Goal: Task Accomplishment & Management: Manage account settings

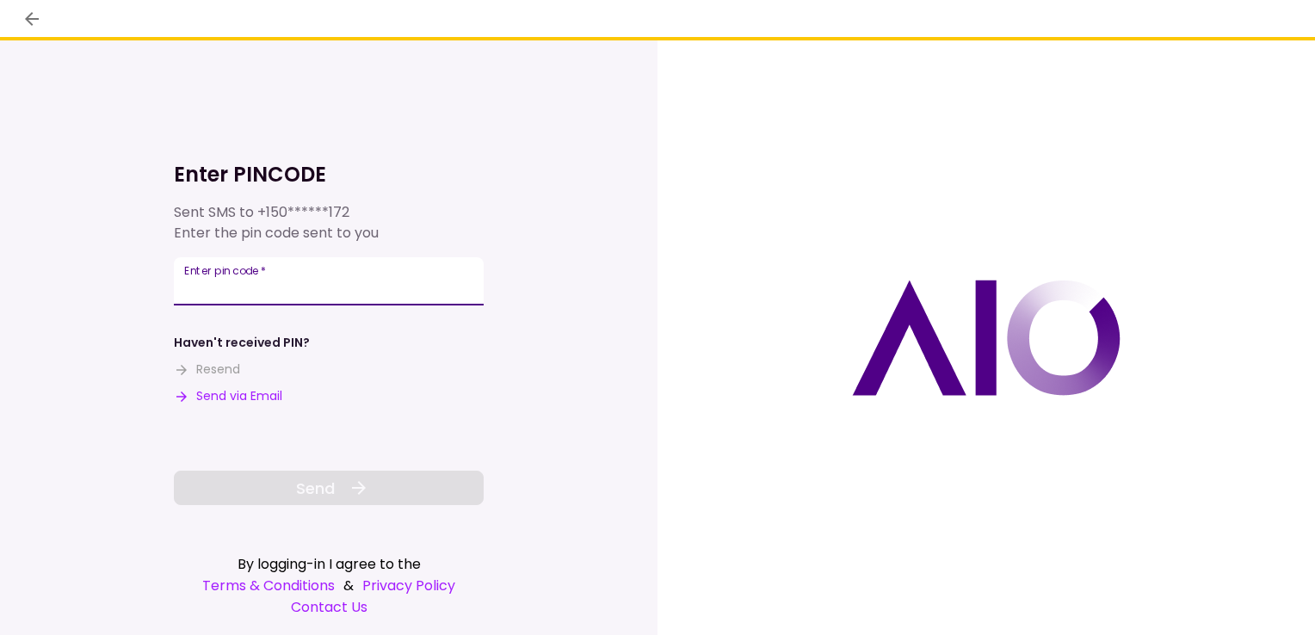
click at [419, 300] on input "Enter pin code   *" at bounding box center [329, 281] width 310 height 48
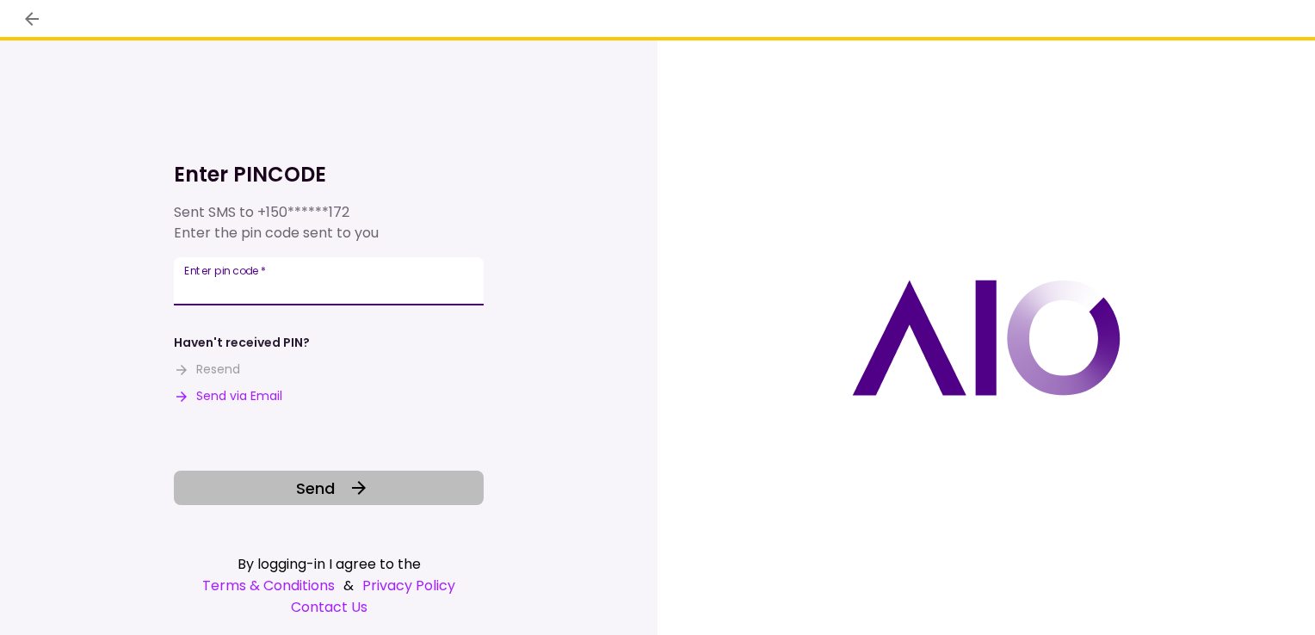
type input "******"
click at [354, 496] on icon at bounding box center [359, 488] width 21 height 21
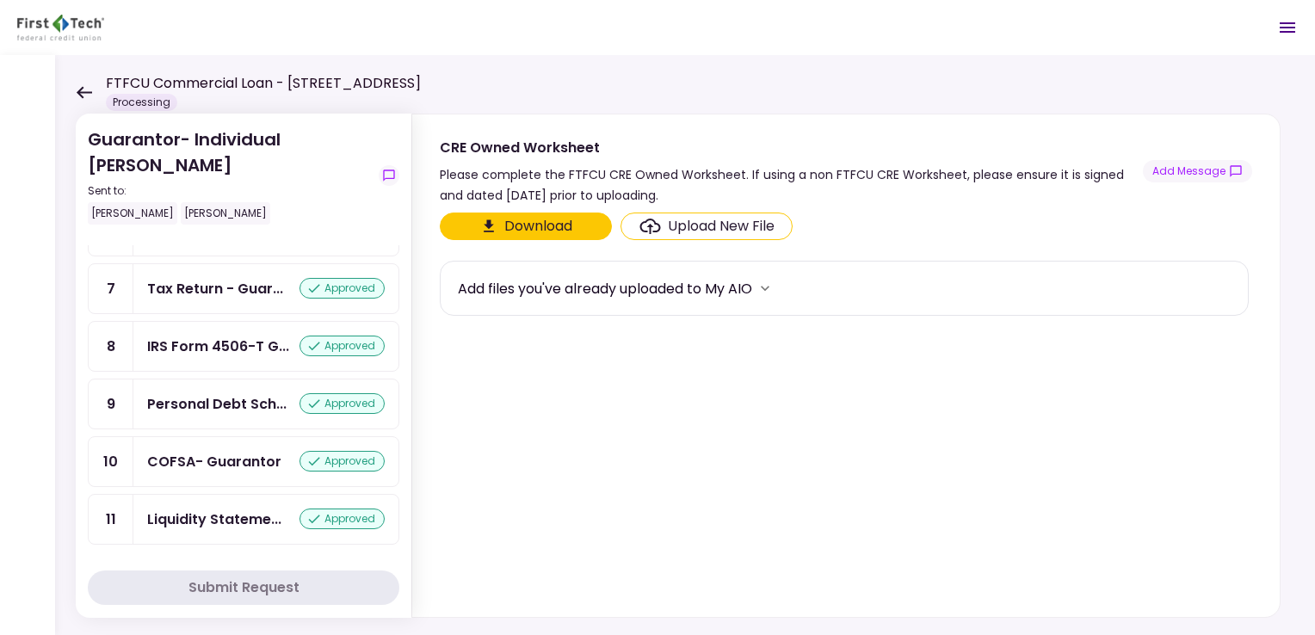
scroll to position [412, 0]
click at [77, 90] on icon at bounding box center [84, 92] width 16 height 13
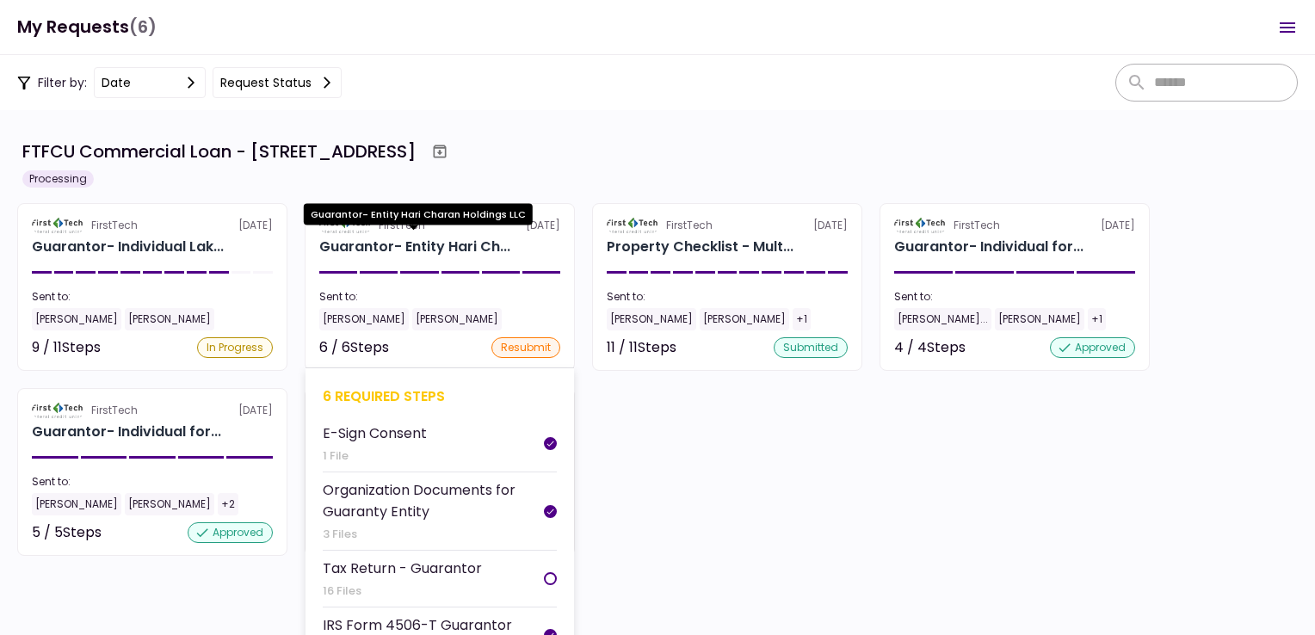
click at [456, 243] on div "Guarantor- Entity Hari Ch..." at bounding box center [414, 247] width 191 height 21
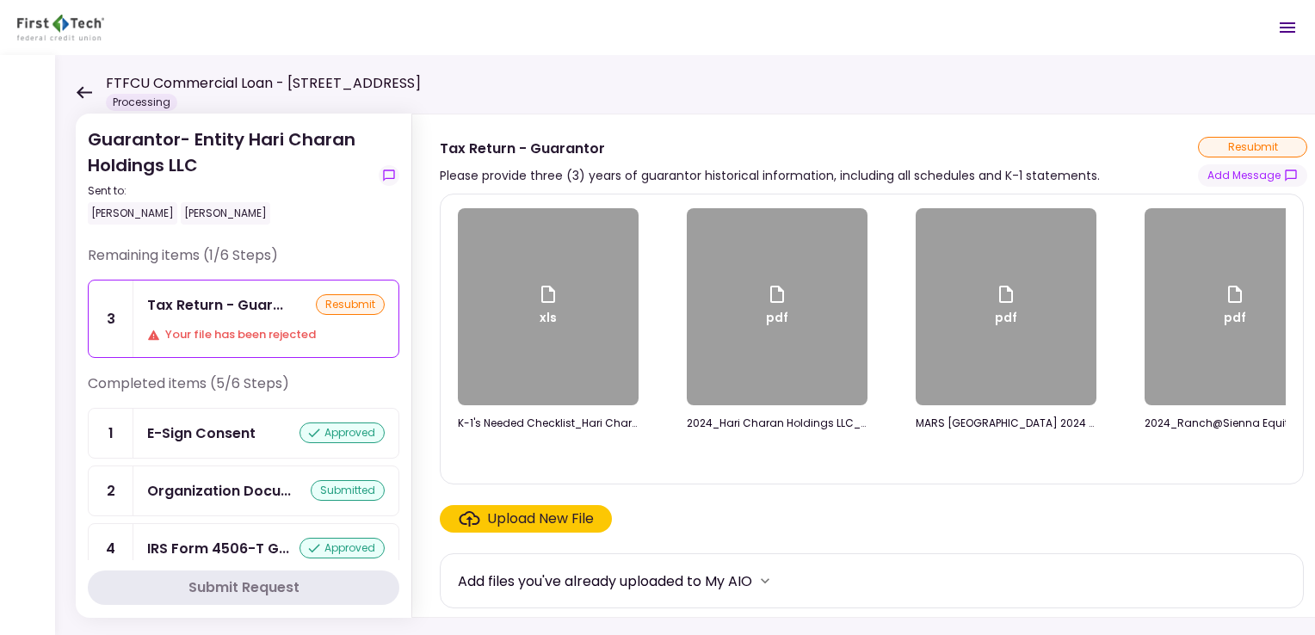
click at [244, 318] on div "Tax Return - Guar... resubmit Your file has been rejected" at bounding box center [265, 319] width 265 height 77
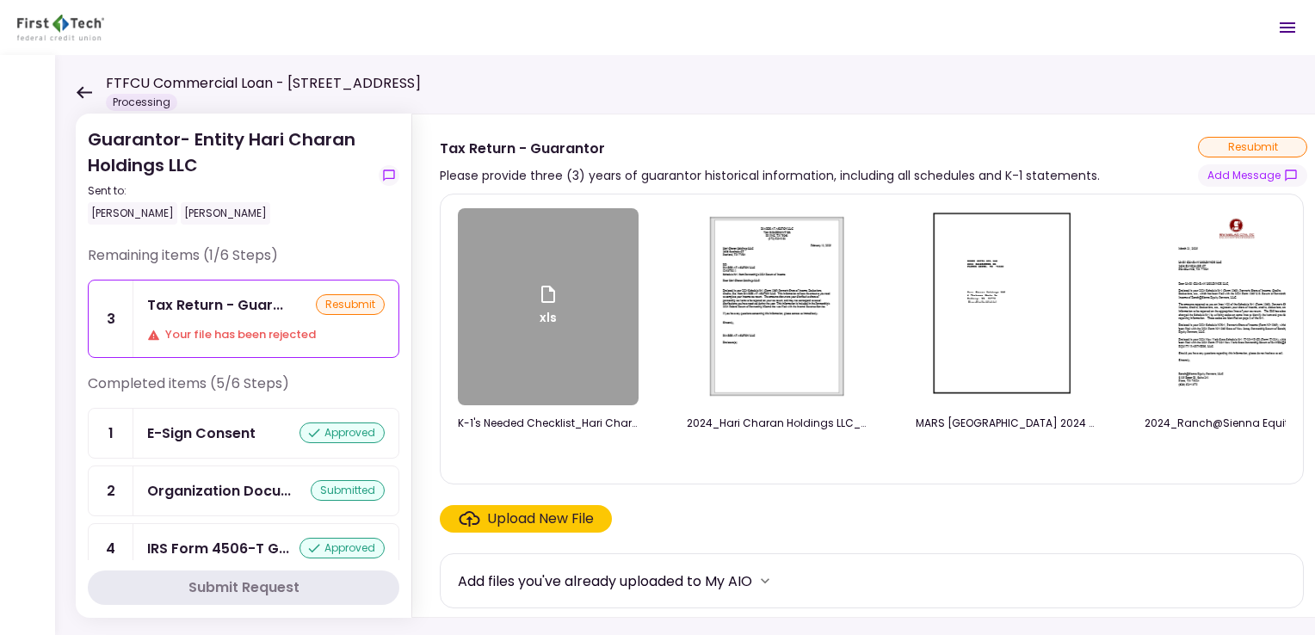
click at [566, 518] on div "Upload New File" at bounding box center [540, 519] width 107 height 21
click at [0, 0] on input "Upload New File" at bounding box center [0, 0] width 0 height 0
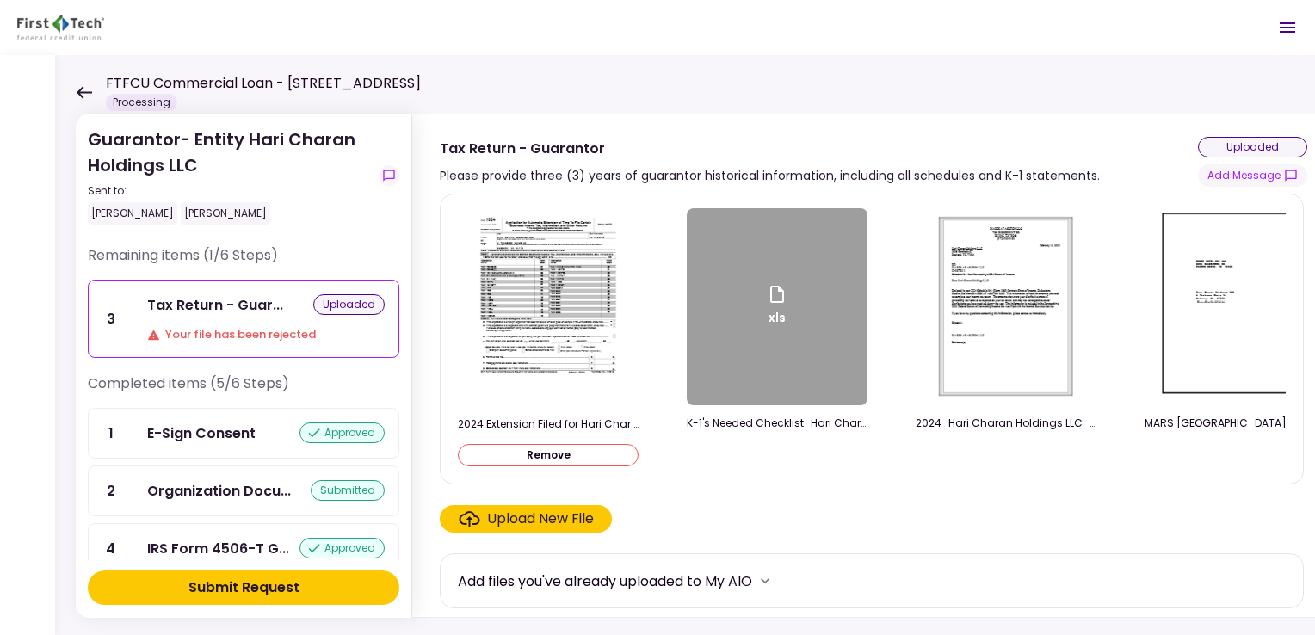
click at [83, 88] on icon at bounding box center [84, 92] width 15 height 12
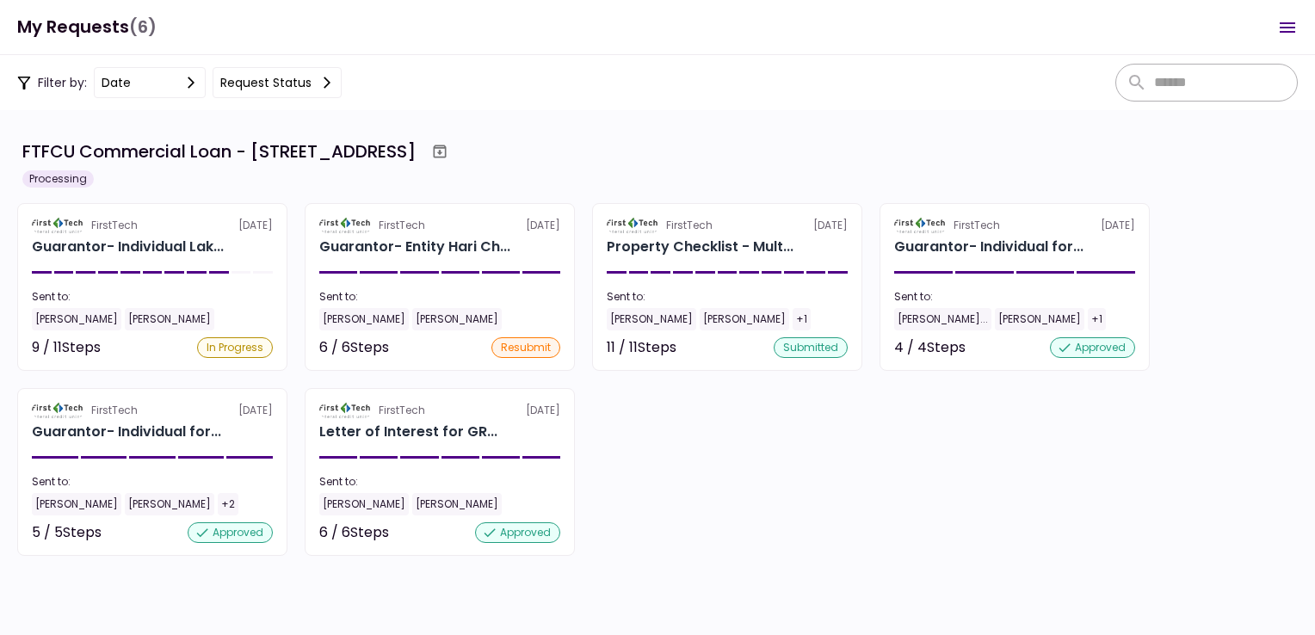
click at [867, 425] on div "FirstTech 20 Aug Guarantor- Individual Lak... Sent to: Lakshmi Raman Jordan She…" at bounding box center [657, 379] width 1281 height 353
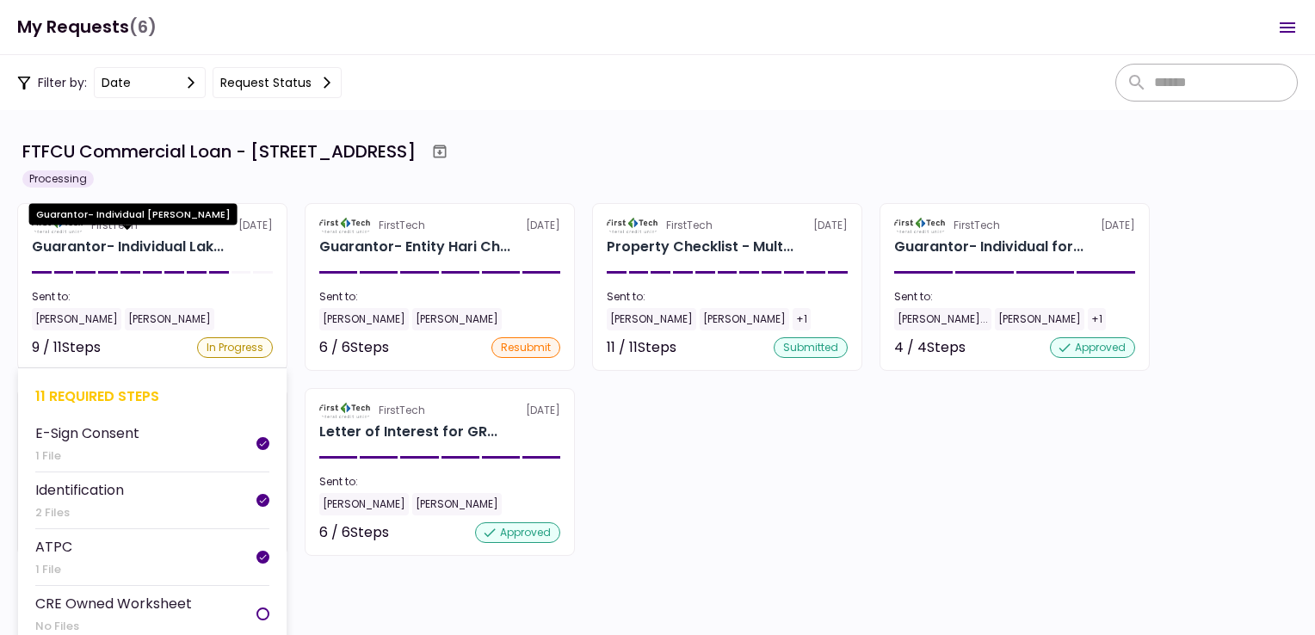
click at [134, 244] on div "Guarantor- Individual Lak..." at bounding box center [128, 247] width 192 height 21
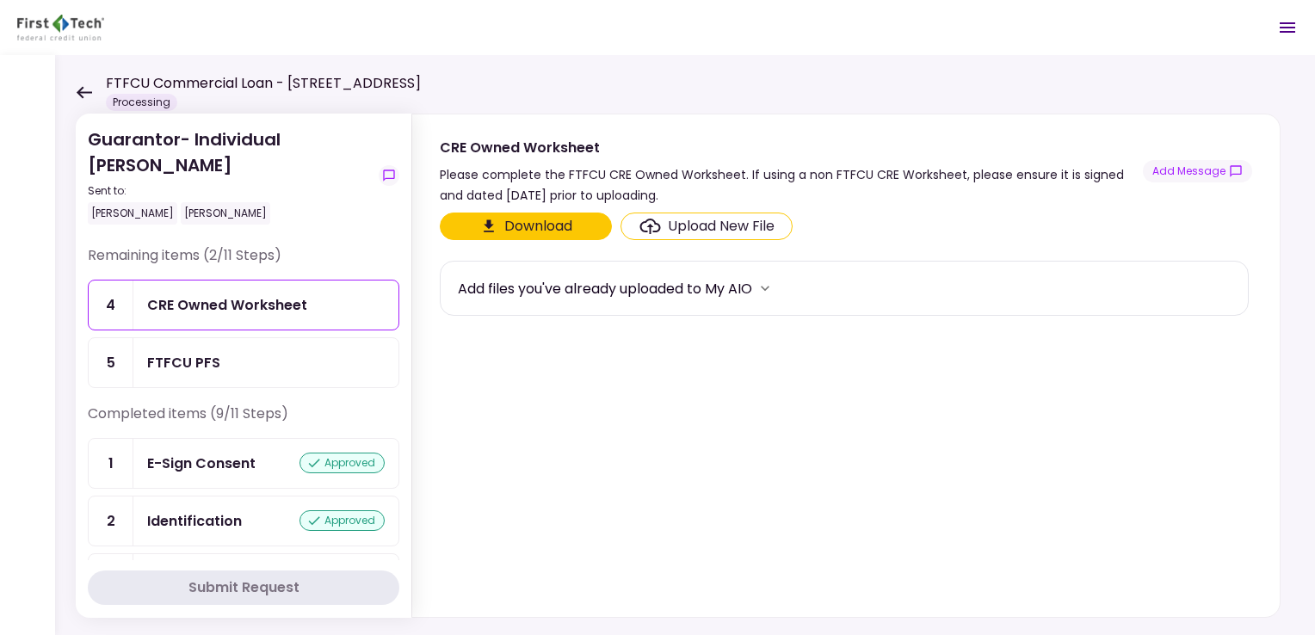
click at [77, 91] on icon at bounding box center [84, 92] width 15 height 12
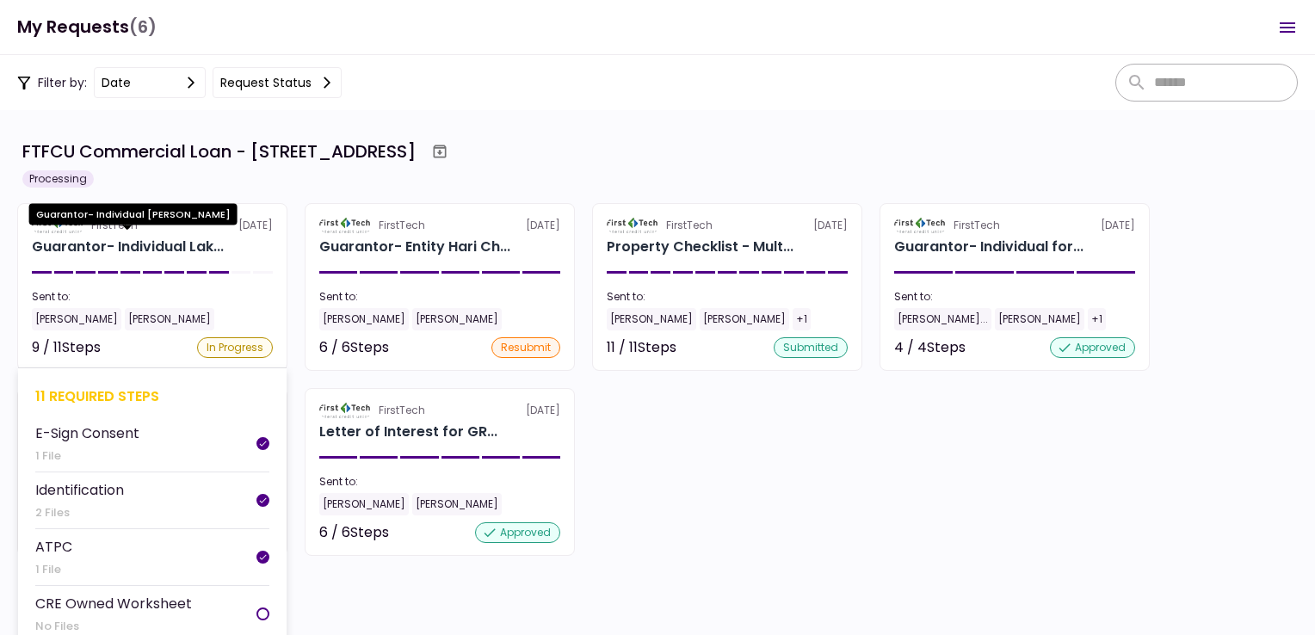
click at [174, 250] on div "Guarantor- Individual Lak..." at bounding box center [128, 247] width 192 height 21
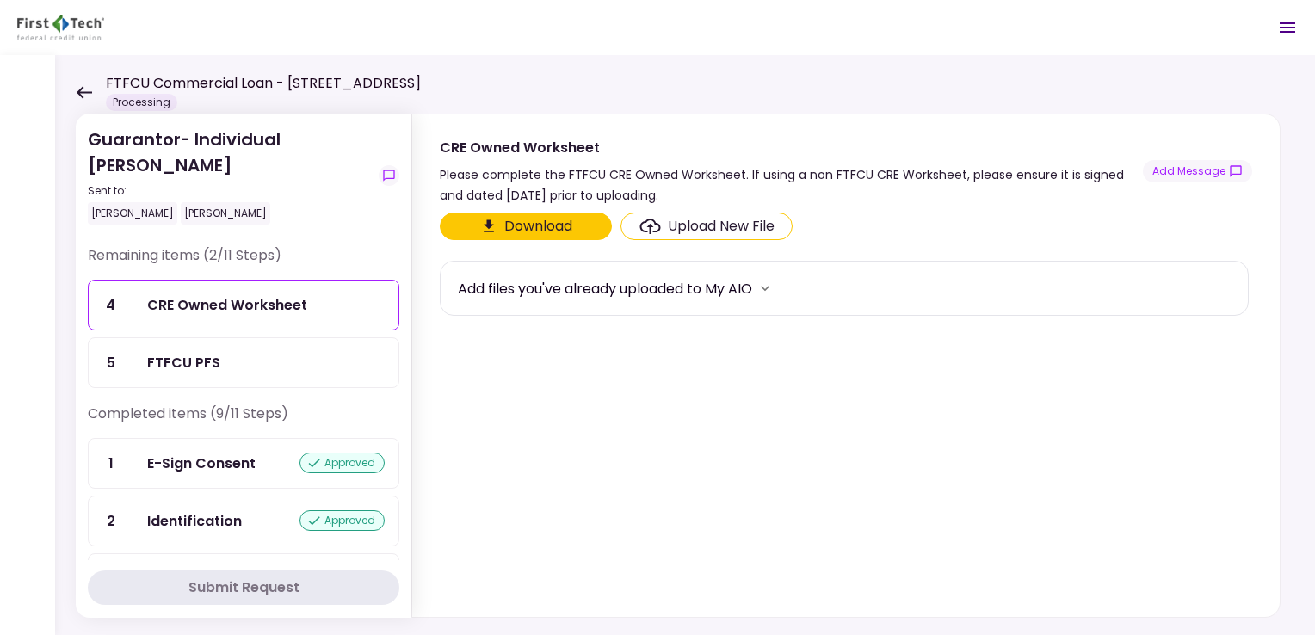
click at [90, 88] on icon at bounding box center [84, 92] width 16 height 13
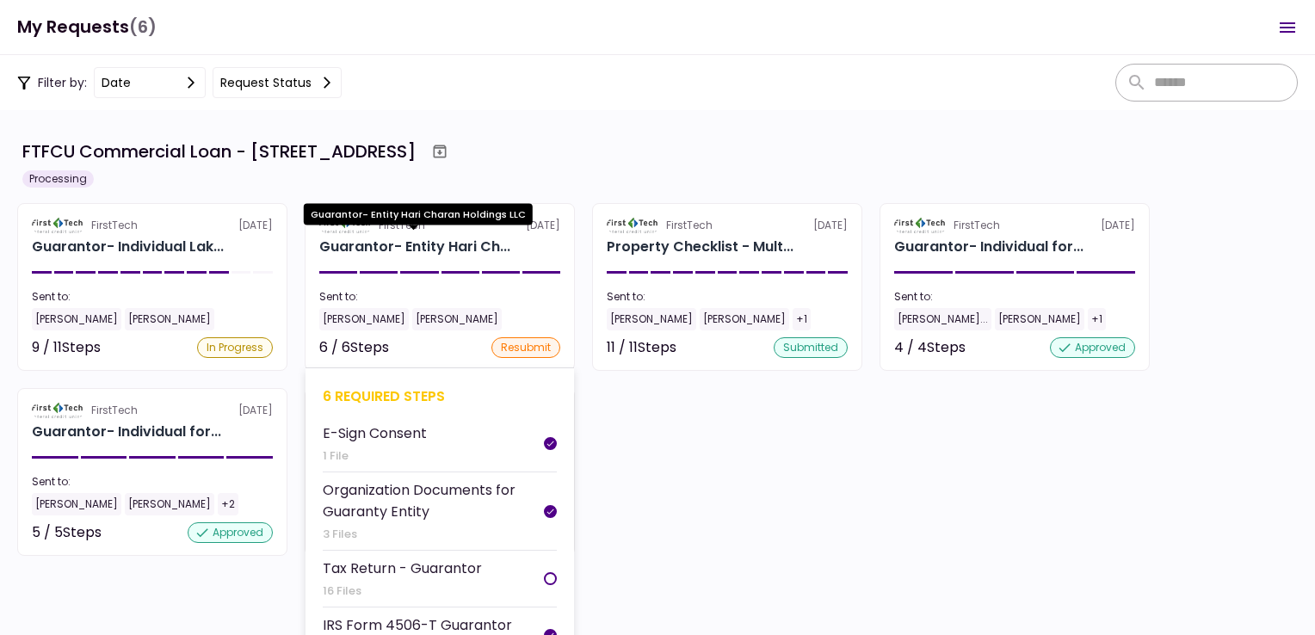
click at [367, 243] on div "Guarantor- Entity Hari Ch..." at bounding box center [414, 247] width 191 height 21
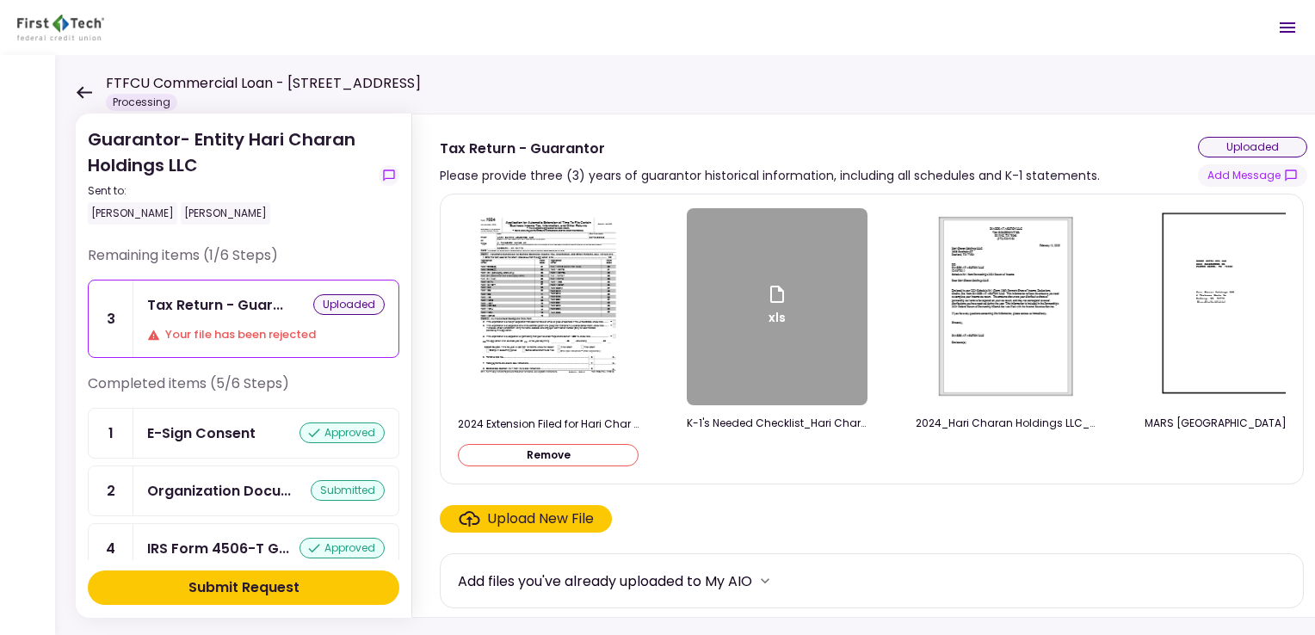
drag, startPoint x: 788, startPoint y: 275, endPoint x: 883, endPoint y: 287, distance: 95.5
click at [883, 287] on div "2024 Extension Filed for Hari Char Holdings.pdf Remove xls K-1's Needed Checkli…" at bounding box center [872, 339] width 828 height 262
click at [793, 272] on div "xls" at bounding box center [777, 306] width 181 height 197
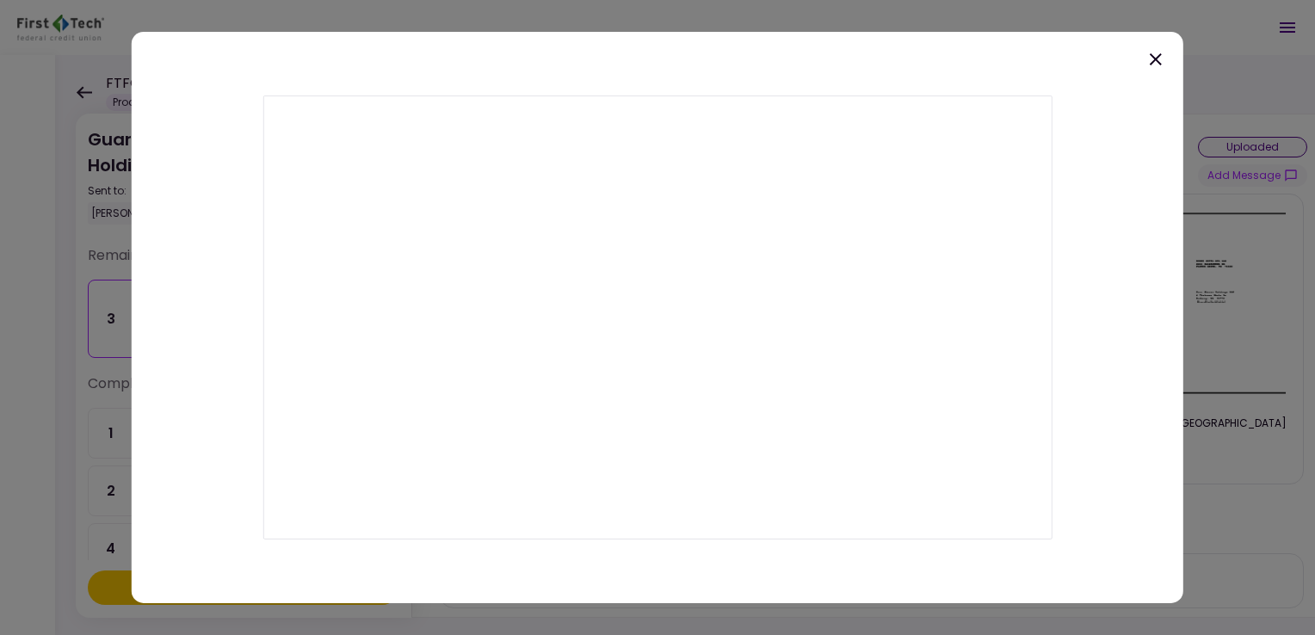
click at [512, 57] on div at bounding box center [658, 317] width 1052 height 571
click at [1155, 62] on icon at bounding box center [1155, 59] width 21 height 21
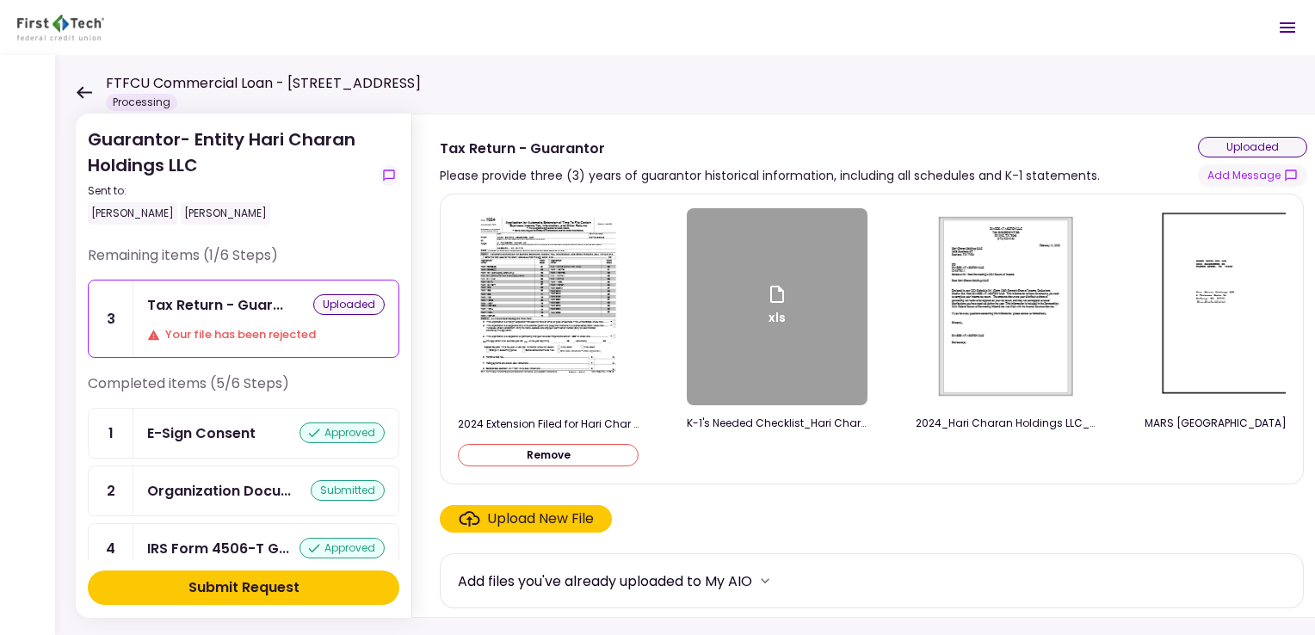
click at [651, 470] on div "2024 Extension Filed for Hari Char Holdings.pdf Remove xls K-1's Needed Checkli…" at bounding box center [872, 339] width 828 height 262
drag, startPoint x: 599, startPoint y: 473, endPoint x: 671, endPoint y: 465, distance: 72.8
click at [671, 465] on div "2024 Extension Filed for Hari Char Holdings.pdf Remove xls K-1's Needed Checkli…" at bounding box center [872, 339] width 828 height 262
drag, startPoint x: 671, startPoint y: 465, endPoint x: 671, endPoint y: 478, distance: 13.8
click at [671, 478] on div "2024 Extension Filed for Hari Char Holdings.pdf Remove xls K-1's Needed Checkli…" at bounding box center [872, 339] width 864 height 291
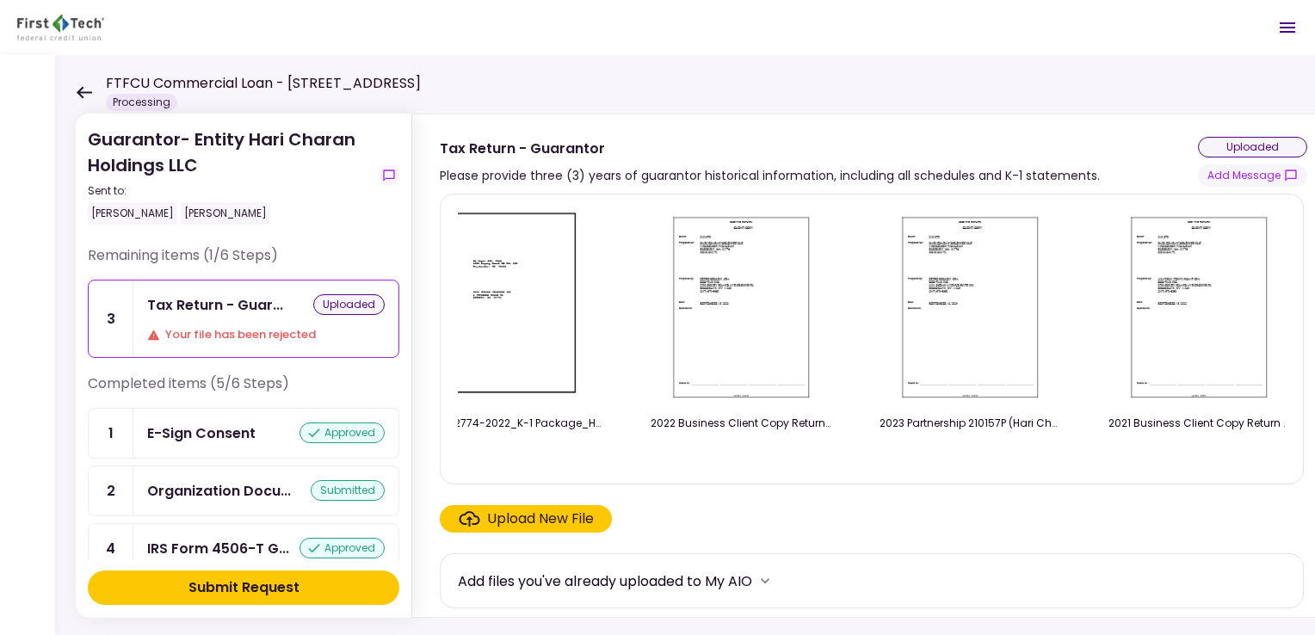
scroll to position [0, 3022]
click at [1157, 294] on img at bounding box center [1195, 306] width 153 height 197
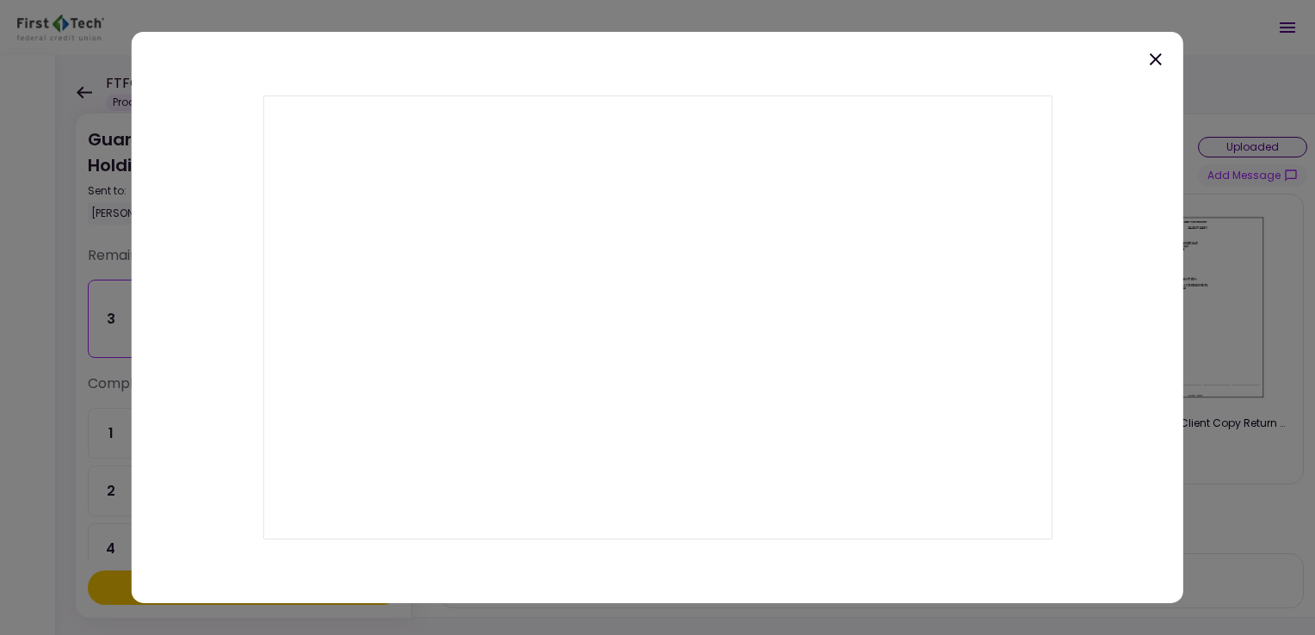
click at [1157, 65] on icon at bounding box center [1155, 59] width 21 height 21
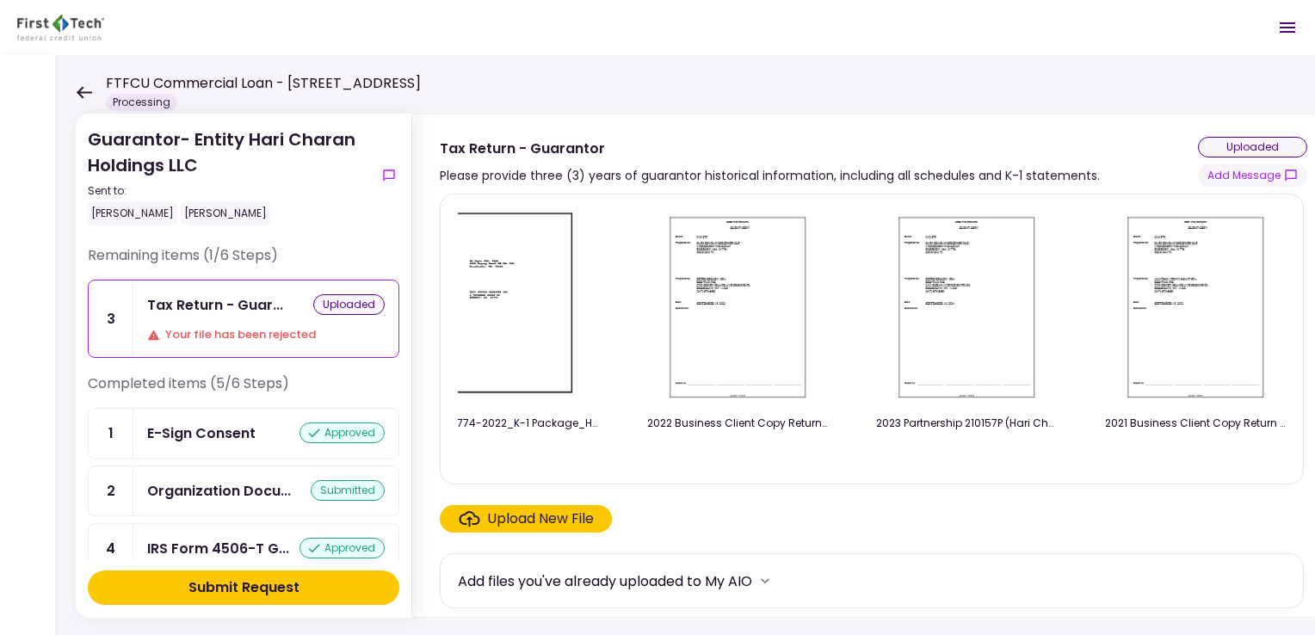
click at [543, 478] on div "2024 Extension Filed for Hari Char Holdings.pdf Remove xls K-1's Needed Checkli…" at bounding box center [872, 339] width 864 height 291
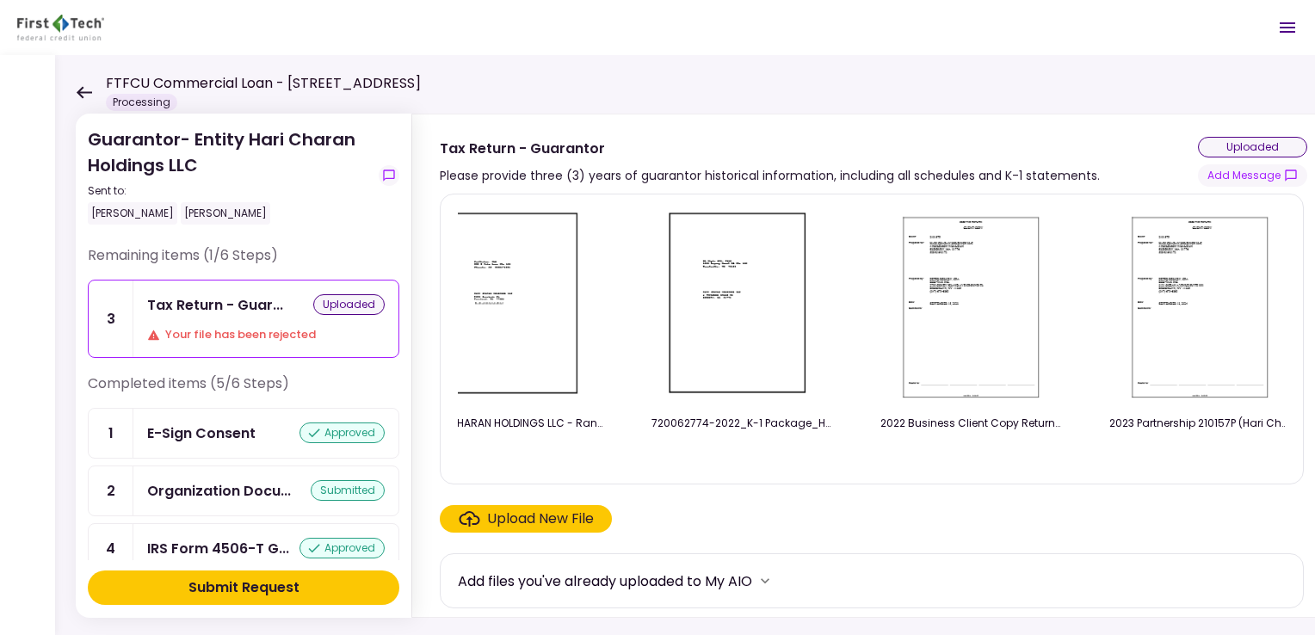
scroll to position [0, 2728]
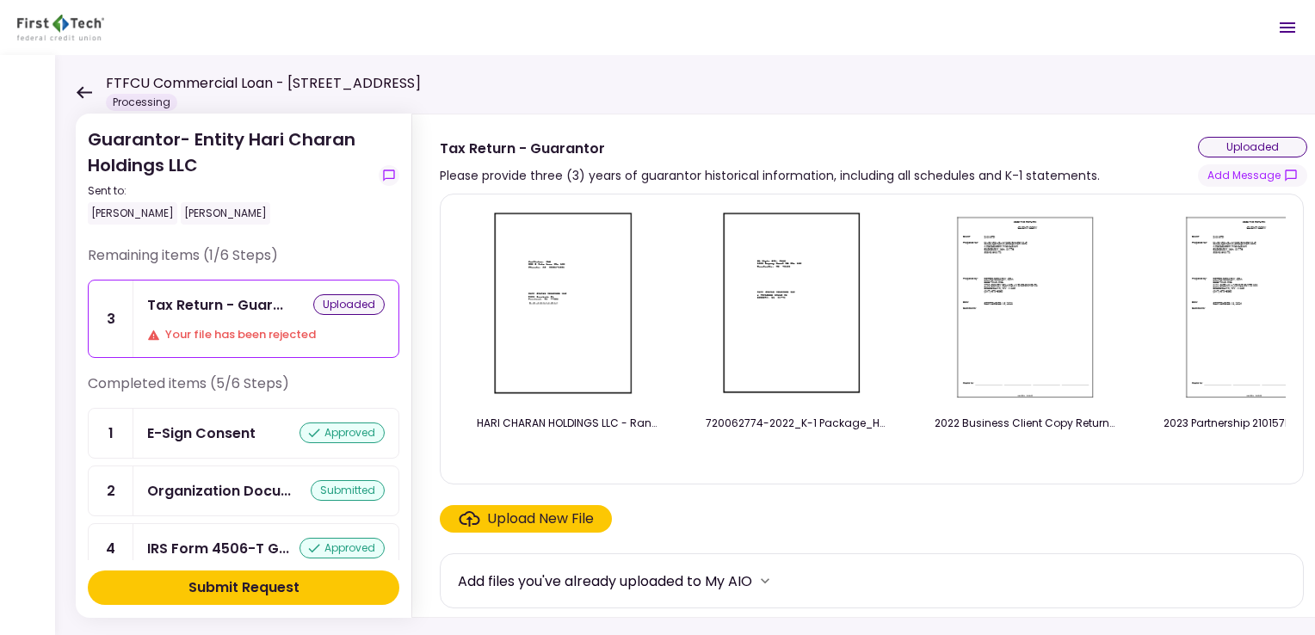
click at [796, 276] on img at bounding box center [796, 306] width 155 height 197
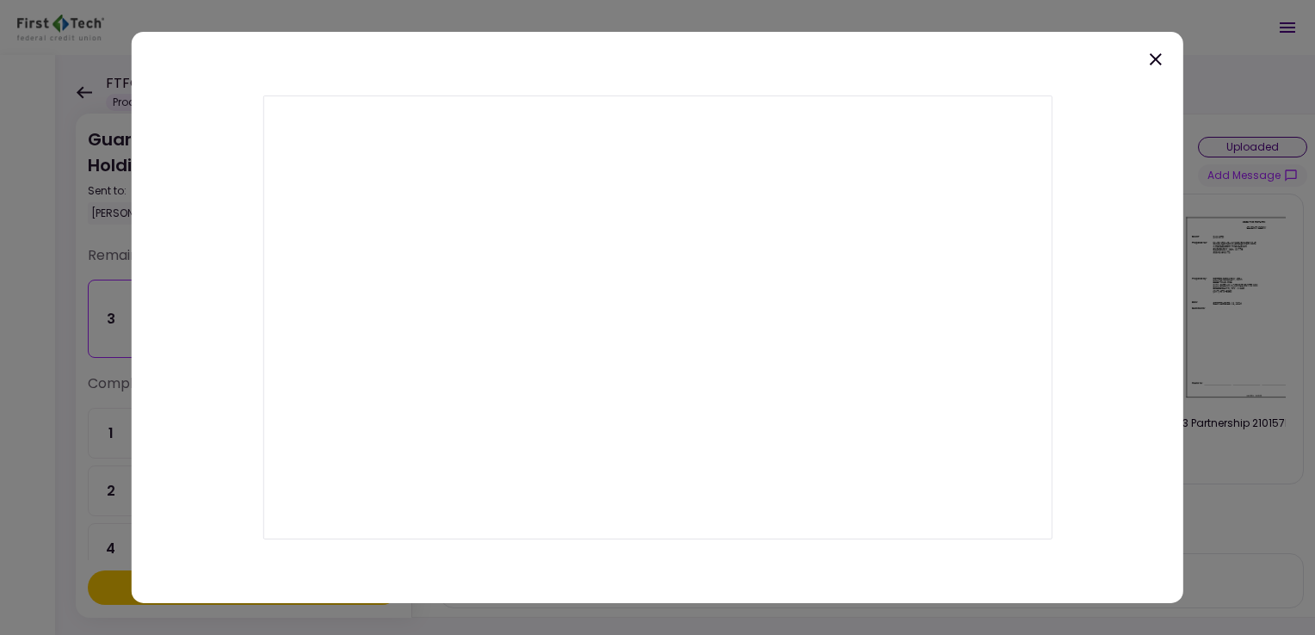
click at [1157, 55] on icon at bounding box center [1155, 59] width 21 height 21
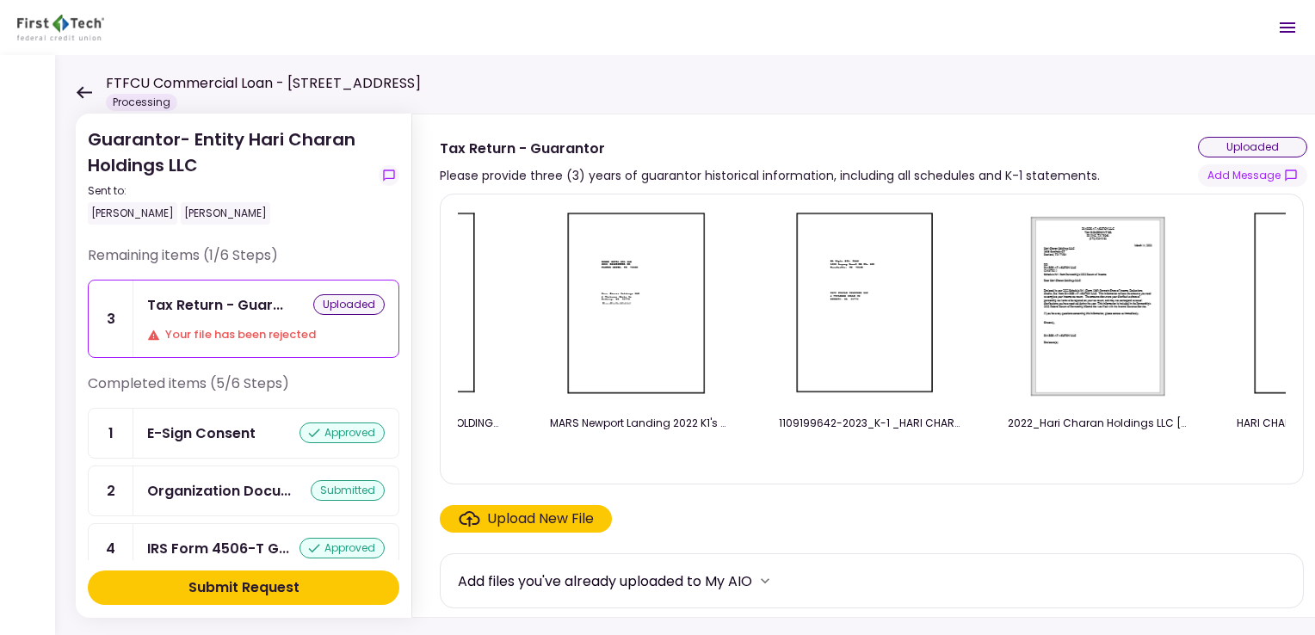
scroll to position [0, 1961]
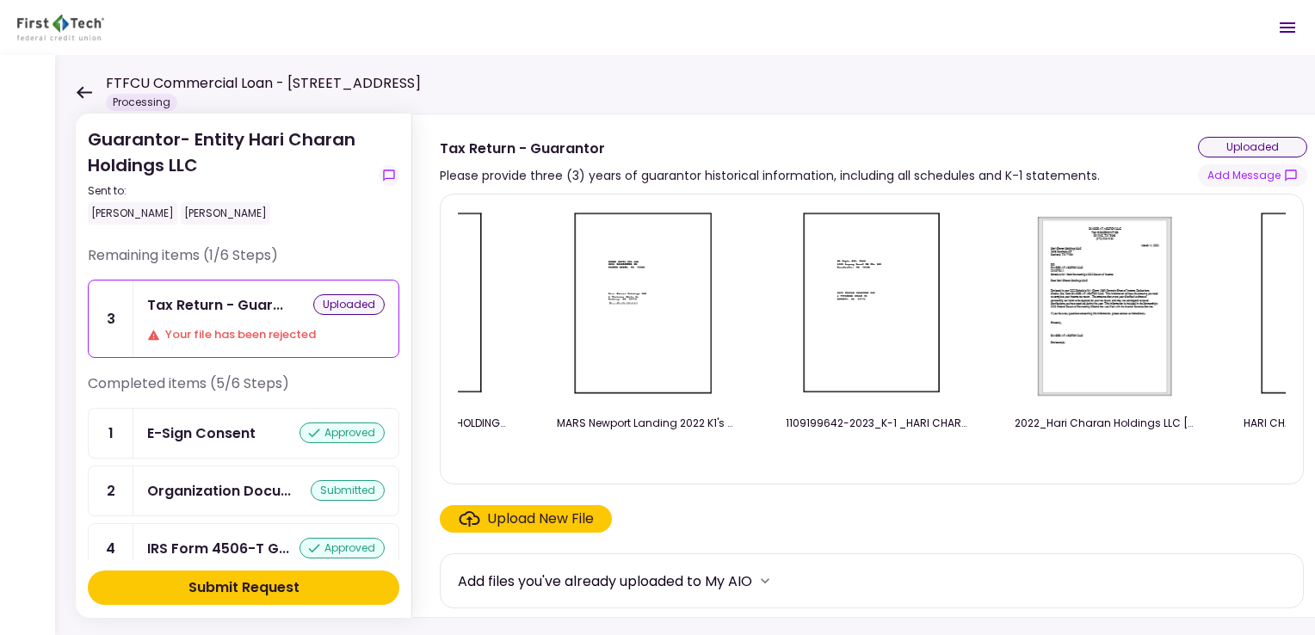
click at [892, 275] on img at bounding box center [876, 306] width 155 height 197
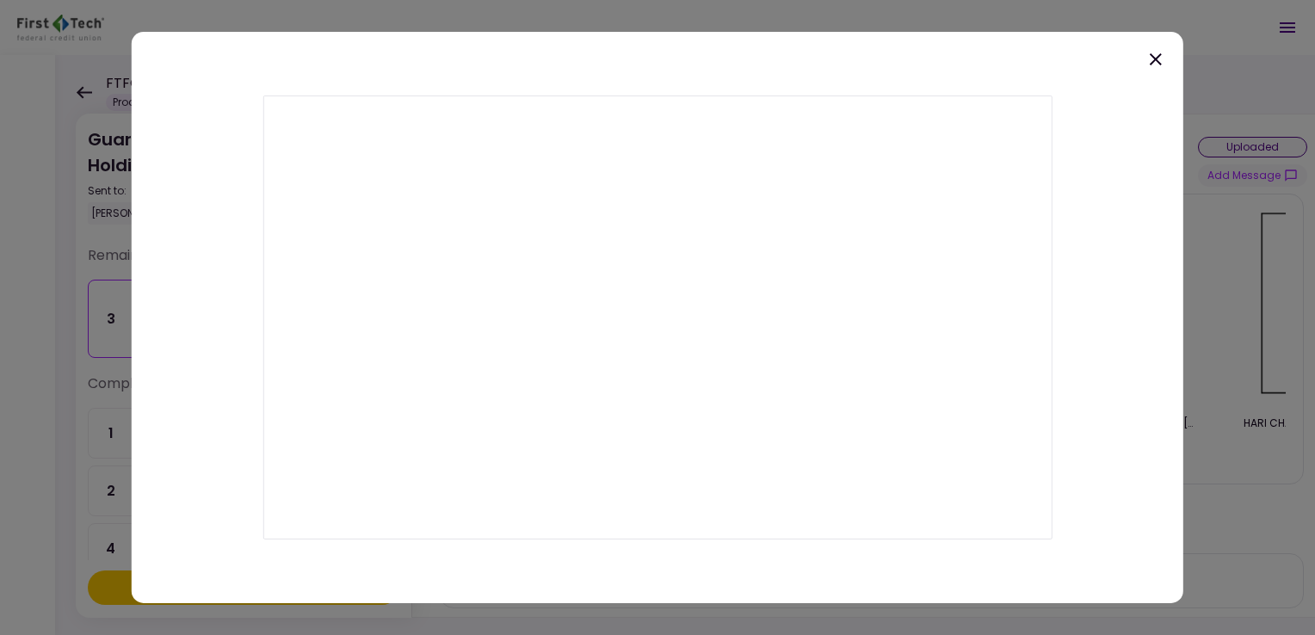
click at [1153, 59] on icon at bounding box center [1155, 59] width 21 height 21
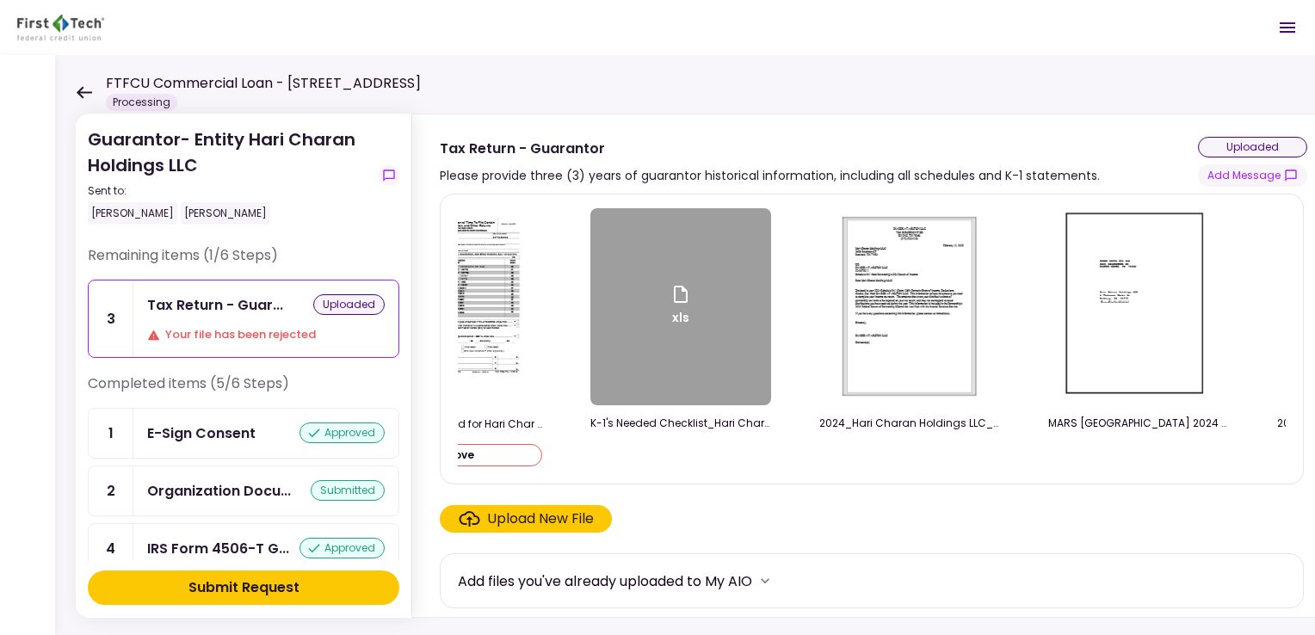
scroll to position [0, 0]
